Goal: Task Accomplishment & Management: Complete application form

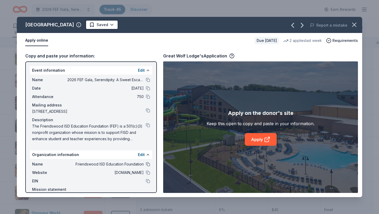
click at [148, 164] on button at bounding box center [148, 164] width 4 height 4
click at [148, 173] on button at bounding box center [148, 172] width 4 height 4
click at [96, 26] on html "2026 FEF Gala, Serendipity: A Sweet Escape Track · 45 Discover Earn Rewards 39 …" at bounding box center [189, 107] width 379 height 214
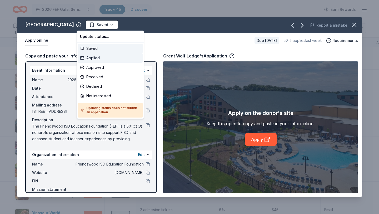
click at [92, 57] on div "Applied" at bounding box center [110, 57] width 65 height 9
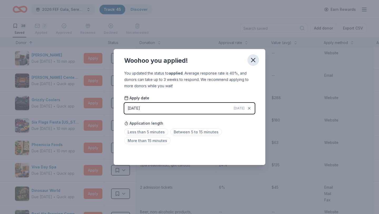
click at [254, 59] on icon "button" at bounding box center [253, 60] width 4 height 4
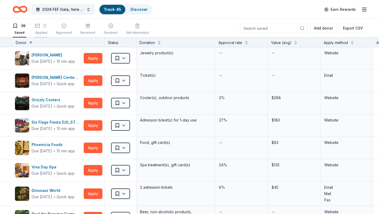
click at [38, 27] on rect "button" at bounding box center [37, 25] width 4 height 3
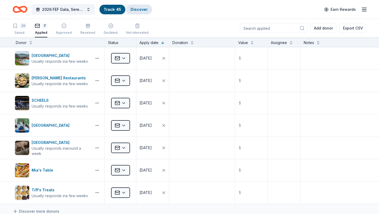
click at [146, 7] on div "Discover" at bounding box center [139, 9] width 26 height 9
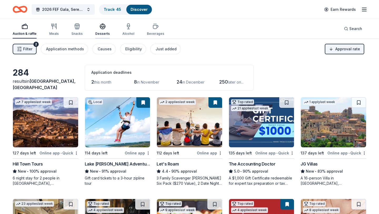
click at [99, 30] on div "Desserts" at bounding box center [102, 29] width 14 height 13
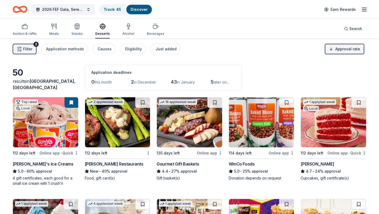
click at [19, 108] on icon at bounding box center [18, 108] width 4 height 4
click at [129, 118] on img at bounding box center [117, 122] width 65 height 50
click at [109, 12] on div "Track · 45" at bounding box center [112, 9] width 26 height 9
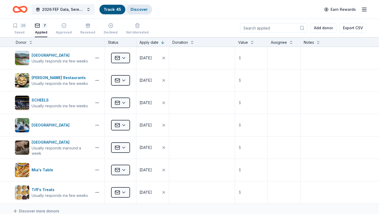
click at [141, 9] on link "Discover" at bounding box center [138, 9] width 17 height 4
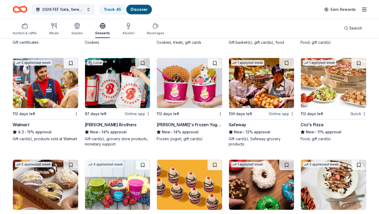
scroll to position [340, 0]
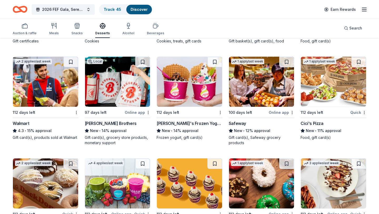
click at [190, 82] on img at bounding box center [189, 82] width 65 height 50
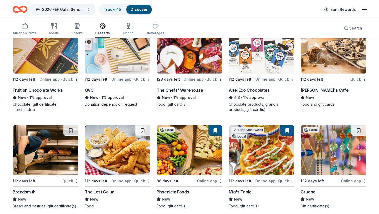
scroll to position [881, 0]
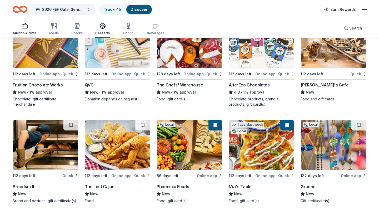
click at [21, 23] on div "button" at bounding box center [25, 26] width 24 height 6
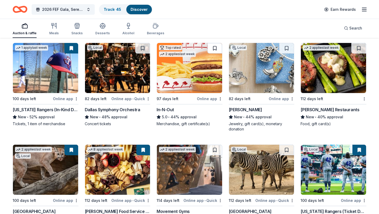
scroll to position [360, 0]
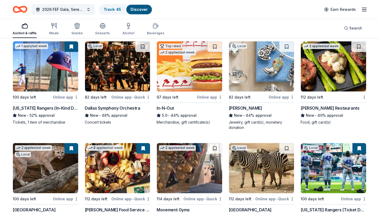
click at [195, 73] on img at bounding box center [189, 66] width 65 height 50
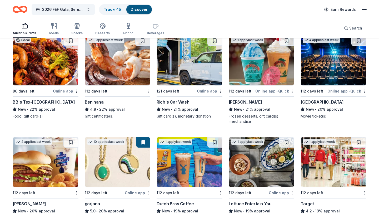
scroll to position [971, 0]
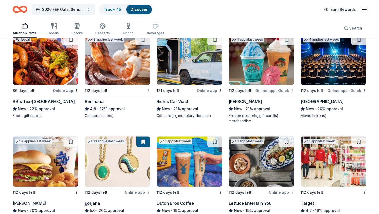
click at [343, 61] on img at bounding box center [333, 60] width 65 height 50
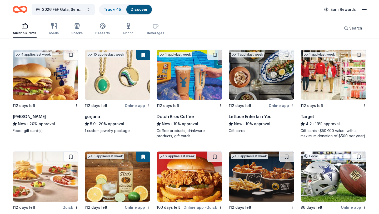
scroll to position [1058, 0]
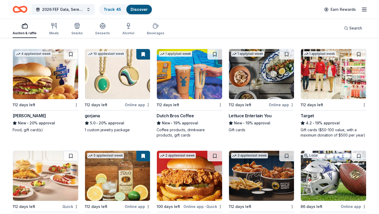
click at [186, 71] on img at bounding box center [189, 74] width 65 height 50
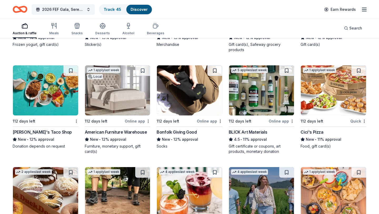
scroll to position [1547, 0]
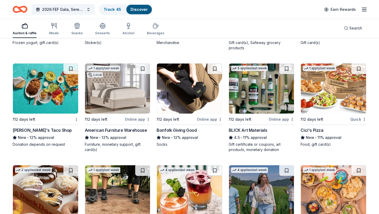
click at [123, 88] on img at bounding box center [117, 88] width 65 height 50
click at [115, 10] on link "Track · 47" at bounding box center [112, 9] width 17 height 4
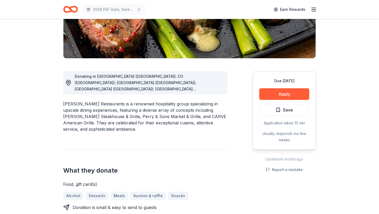
scroll to position [102, 0]
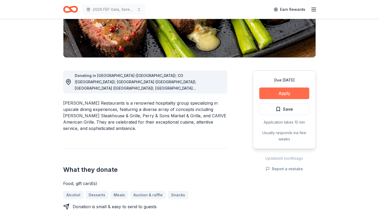
click at [280, 94] on button "Apply" at bounding box center [284, 93] width 50 height 12
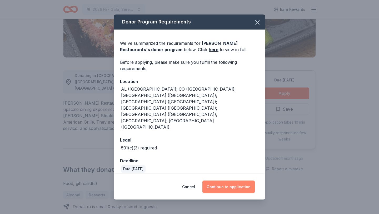
click at [226, 180] on button "Continue to application" at bounding box center [228, 186] width 52 height 13
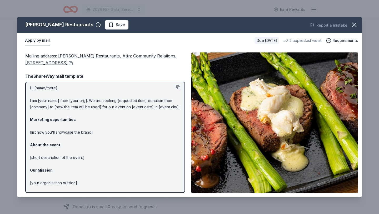
scroll to position [0, 0]
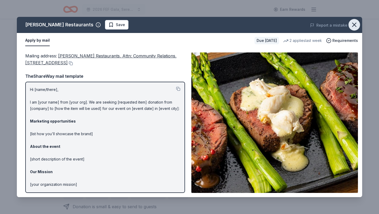
click at [355, 26] on icon "button" at bounding box center [354, 25] width 4 height 4
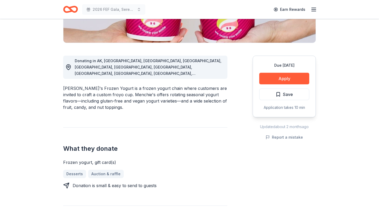
scroll to position [129, 0]
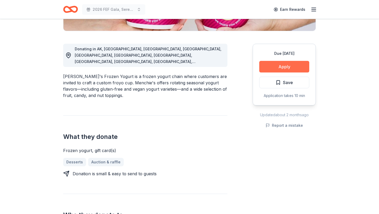
click at [297, 67] on button "Apply" at bounding box center [284, 67] width 50 height 12
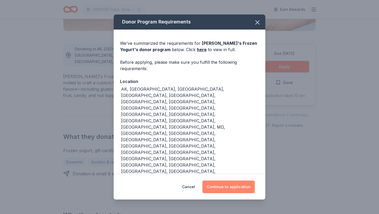
click at [224, 180] on button "Continue to application" at bounding box center [228, 186] width 52 height 13
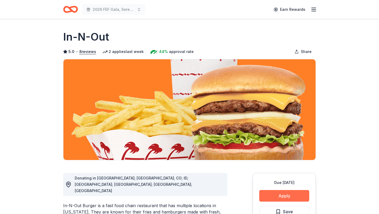
click at [280, 194] on button "Apply" at bounding box center [284, 196] width 50 height 12
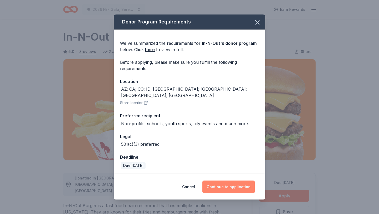
click at [213, 184] on button "Continue to application" at bounding box center [228, 186] width 52 height 13
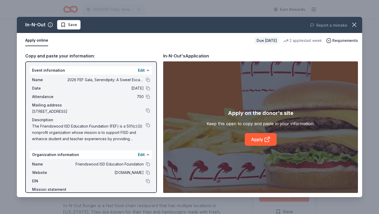
click at [257, 145] on div "Apply on the donor's site Keep this open to copy and paste in your information.…" at bounding box center [260, 126] width 195 height 131
click at [256, 140] on link "Apply" at bounding box center [261, 139] width 32 height 13
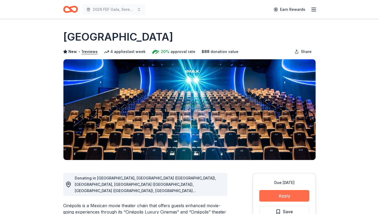
click at [277, 195] on button "Apply" at bounding box center [284, 196] width 50 height 12
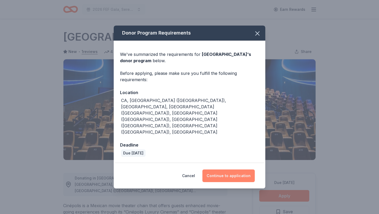
click at [230, 169] on button "Continue to application" at bounding box center [228, 175] width 52 height 13
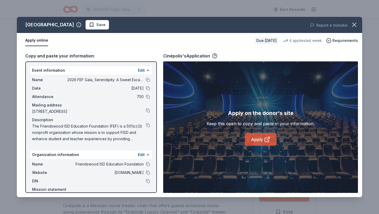
click at [259, 144] on link "Apply" at bounding box center [261, 139] width 32 height 13
click at [96, 22] on span "Save" at bounding box center [100, 25] width 9 height 6
click at [84, 24] on html "2026 FEF Gala, Serendipity: A Sweet Escape Earn Rewards Due in 112 days Share C…" at bounding box center [189, 107] width 379 height 214
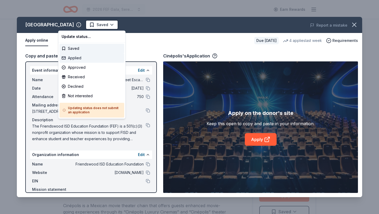
click at [79, 57] on div "Applied" at bounding box center [91, 57] width 65 height 9
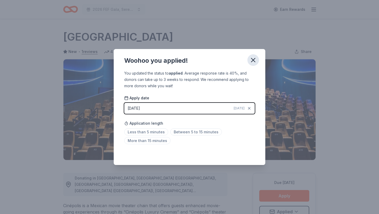
click at [252, 60] on icon "button" at bounding box center [252, 59] width 7 height 7
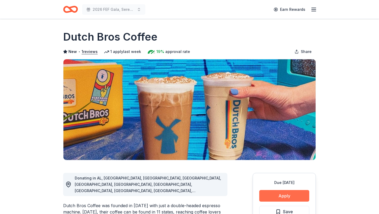
click at [277, 196] on button "Apply" at bounding box center [284, 196] width 50 height 12
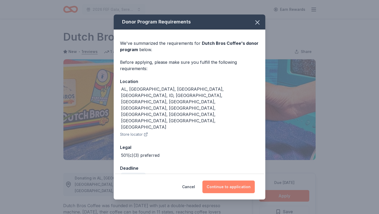
click at [236, 180] on button "Continue to application" at bounding box center [228, 186] width 52 height 13
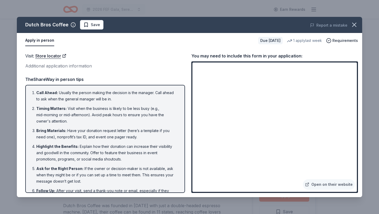
drag, startPoint x: 355, startPoint y: 25, endPoint x: 333, endPoint y: 57, distance: 39.3
click at [333, 57] on div "Dutch Bros Coffee Save Report a mistake Apply in person Due in 112 days 1 apply…" at bounding box center [189, 107] width 345 height 180
click at [331, 185] on link "Open on their website" at bounding box center [329, 184] width 52 height 11
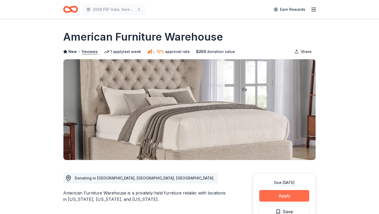
click at [289, 192] on button "Apply" at bounding box center [284, 196] width 50 height 12
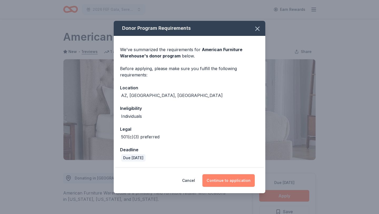
click at [234, 182] on button "Continue to application" at bounding box center [228, 180] width 52 height 13
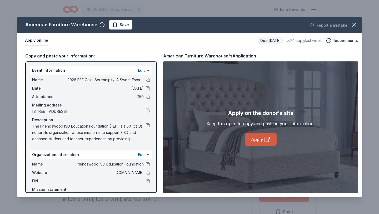
click at [271, 135] on link "Apply" at bounding box center [261, 139] width 32 height 13
click at [147, 164] on button at bounding box center [148, 164] width 4 height 4
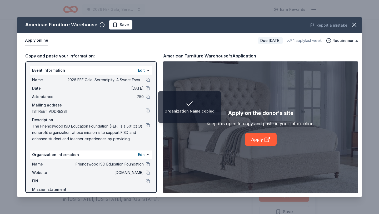
scroll to position [19, 0]
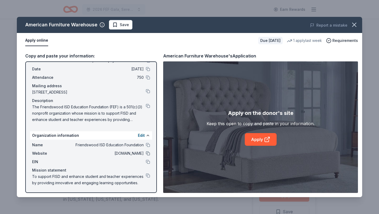
click at [148, 153] on button at bounding box center [148, 153] width 4 height 4
click at [123, 26] on span "Save" at bounding box center [124, 25] width 9 height 6
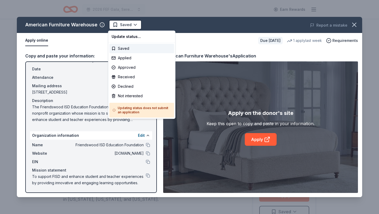
click at [123, 26] on html "2026 FEF Gala, Serendipity: A Sweet Escape Earn Rewards Due [DATE] Share Americ…" at bounding box center [189, 107] width 379 height 214
click at [127, 57] on div "Applied" at bounding box center [141, 57] width 65 height 9
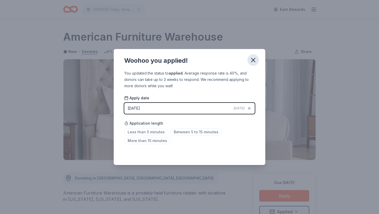
click at [254, 60] on icon "button" at bounding box center [252, 59] width 7 height 7
